Goal: Navigation & Orientation: Understand site structure

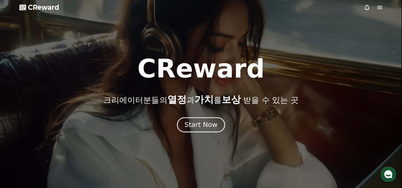
click at [196, 121] on div "Start Now" at bounding box center [200, 124] width 33 height 9
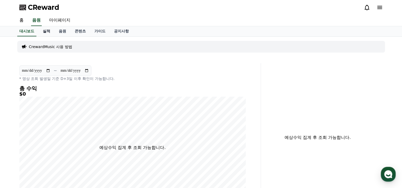
click at [48, 32] on link "실적" at bounding box center [47, 31] width 16 height 10
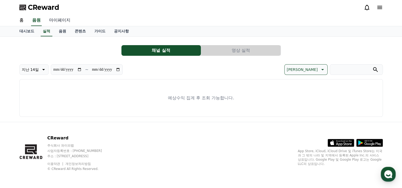
click at [57, 22] on link "마이페이지" at bounding box center [60, 20] width 30 height 11
select select "**********"
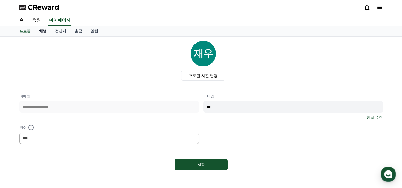
click at [47, 31] on link "채널" at bounding box center [43, 31] width 16 height 10
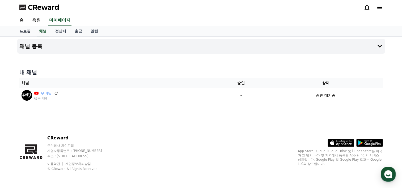
click at [32, 32] on link "프로필" at bounding box center [25, 31] width 20 height 10
select select "**********"
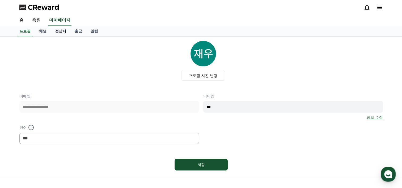
click at [58, 29] on link "정산서" at bounding box center [61, 31] width 20 height 10
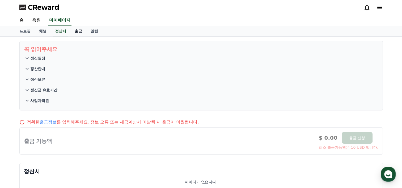
click at [78, 29] on link "출금" at bounding box center [78, 31] width 16 height 10
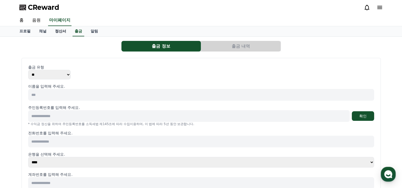
click at [61, 30] on link "정산서" at bounding box center [61, 31] width 20 height 10
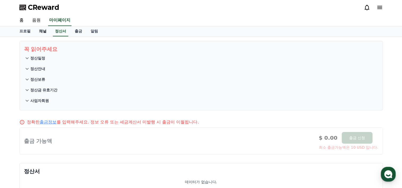
click at [42, 31] on link "채널" at bounding box center [43, 31] width 16 height 10
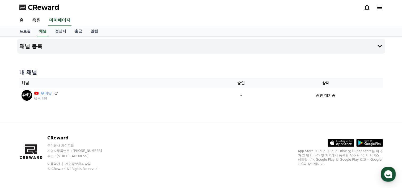
click at [27, 31] on link "프로필" at bounding box center [25, 31] width 20 height 10
select select "**********"
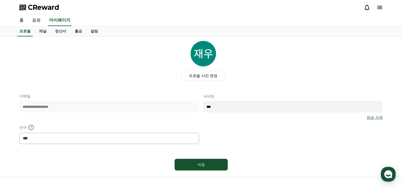
click at [35, 20] on link "음원" at bounding box center [36, 20] width 17 height 11
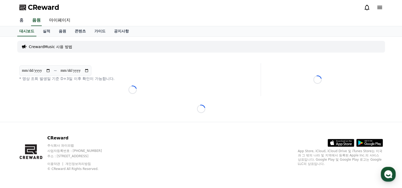
click at [22, 22] on link "홈" at bounding box center [21, 20] width 13 height 11
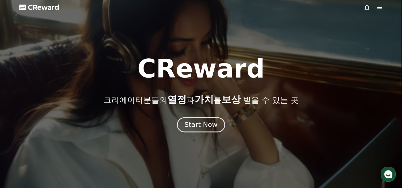
click at [205, 123] on div "Start Now" at bounding box center [200, 124] width 33 height 9
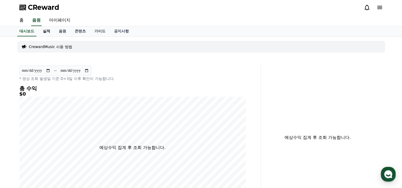
click at [46, 32] on link "실적" at bounding box center [47, 31] width 16 height 10
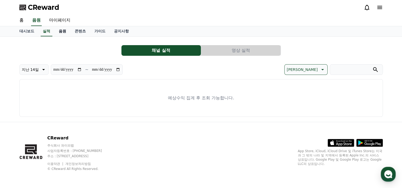
click at [67, 31] on link "음원" at bounding box center [62, 31] width 16 height 10
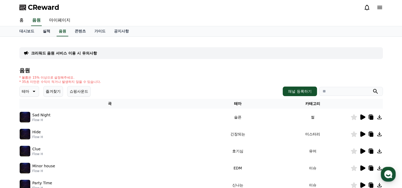
click at [41, 30] on link "실적" at bounding box center [47, 31] width 16 height 10
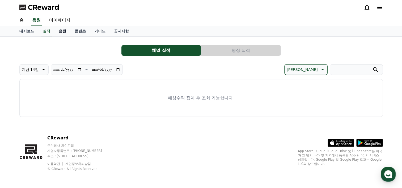
click at [58, 32] on link "음원" at bounding box center [62, 31] width 16 height 10
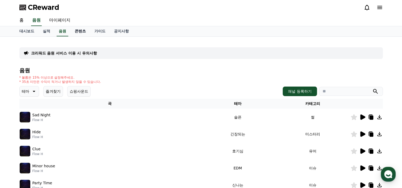
click at [75, 31] on link "콘텐츠" at bounding box center [80, 31] width 20 height 10
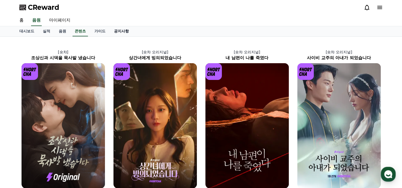
click at [111, 27] on link "공지사항" at bounding box center [121, 31] width 23 height 10
click at [99, 29] on link "가이드" at bounding box center [100, 31] width 20 height 10
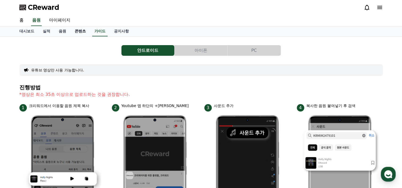
click at [79, 31] on link "콘텐츠" at bounding box center [80, 31] width 20 height 10
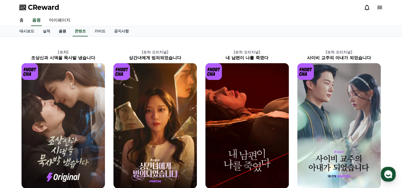
click at [56, 30] on link "음원" at bounding box center [62, 31] width 16 height 10
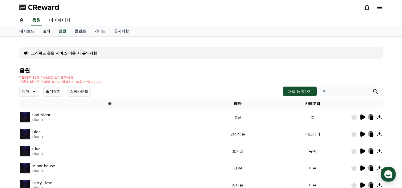
click at [46, 31] on link "실적" at bounding box center [47, 31] width 16 height 10
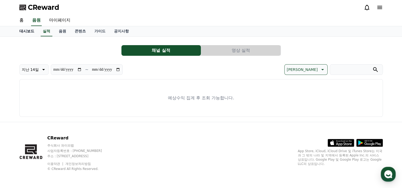
click at [22, 33] on link "대시보드" at bounding box center [26, 31] width 23 height 10
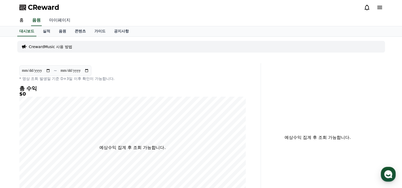
click at [56, 22] on link "마이페이지" at bounding box center [60, 20] width 30 height 11
select select "**********"
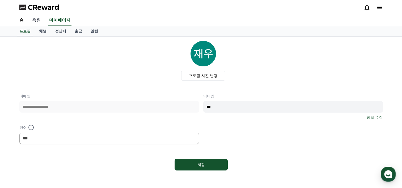
click at [35, 22] on link "음원" at bounding box center [36, 20] width 17 height 11
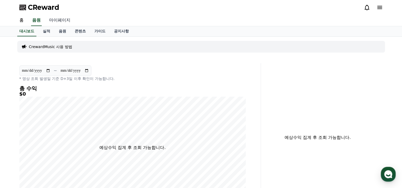
click at [60, 21] on link "마이페이지" at bounding box center [60, 20] width 30 height 11
select select "**********"
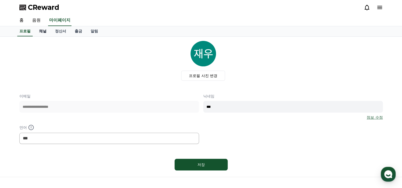
click at [45, 28] on link "채널" at bounding box center [43, 31] width 16 height 10
